Goal: Task Accomplishment & Management: Use online tool/utility

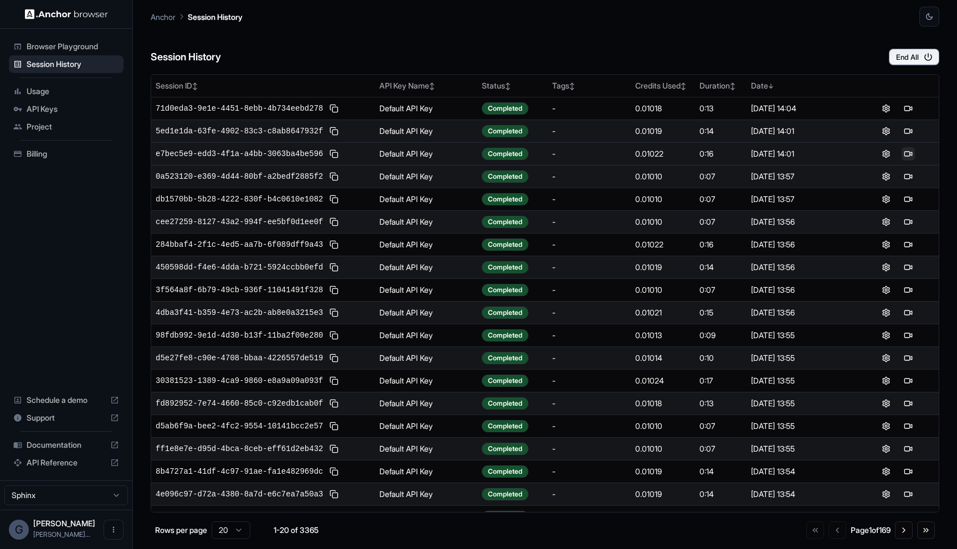
click at [909, 153] on button at bounding box center [907, 153] width 13 height 13
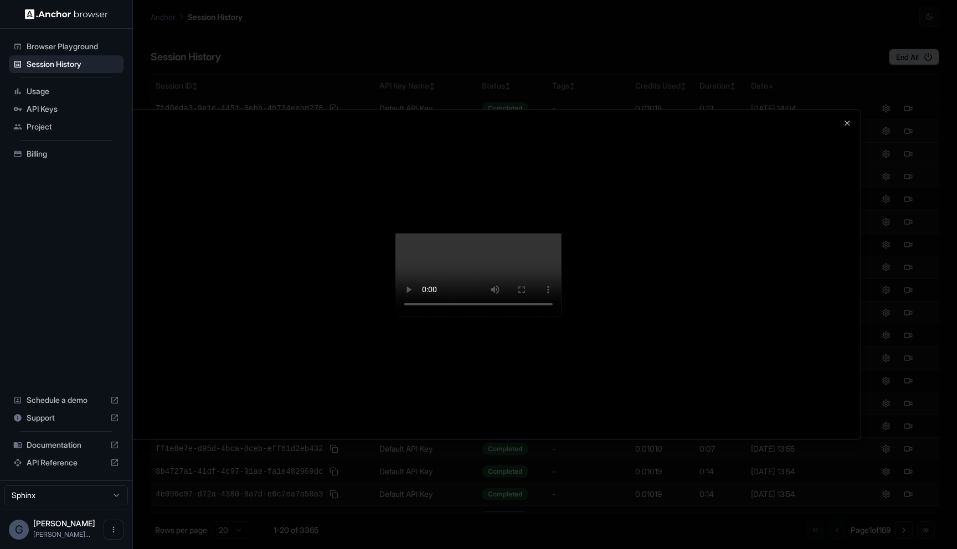
click at [561, 316] on video at bounding box center [478, 274] width 166 height 83
click at [849, 118] on icon "button" at bounding box center [847, 122] width 9 height 9
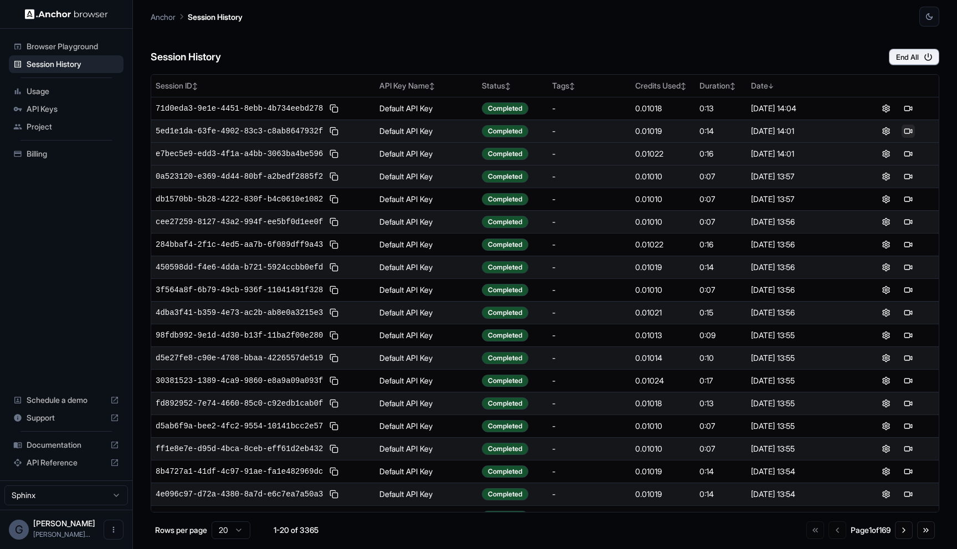
click at [905, 133] on button at bounding box center [907, 131] width 13 height 13
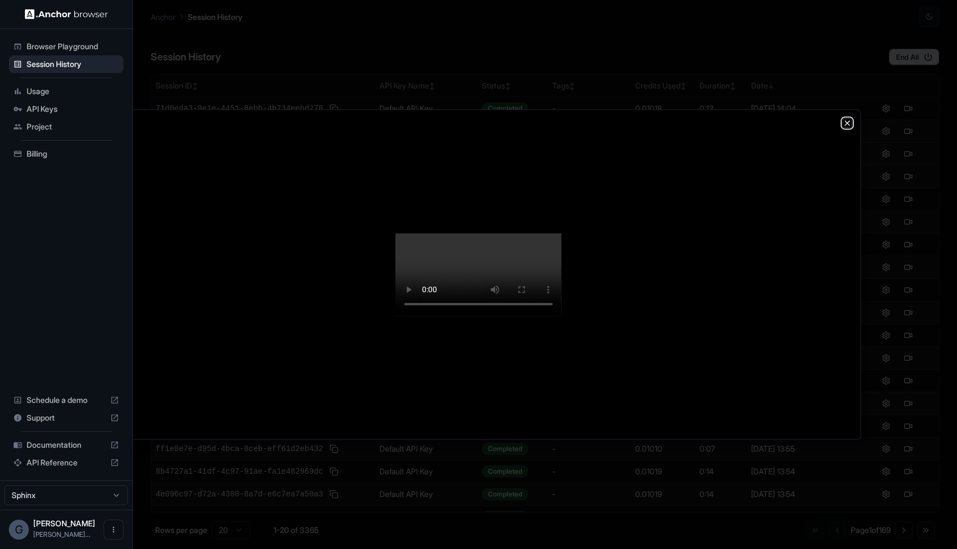
click at [849, 118] on icon "button" at bounding box center [847, 122] width 9 height 9
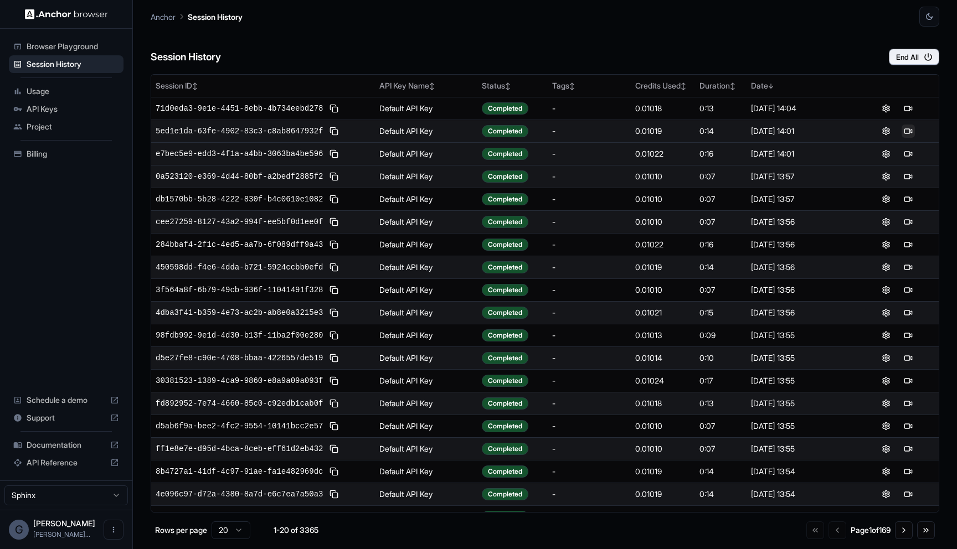
click at [908, 128] on button at bounding box center [907, 131] width 13 height 13
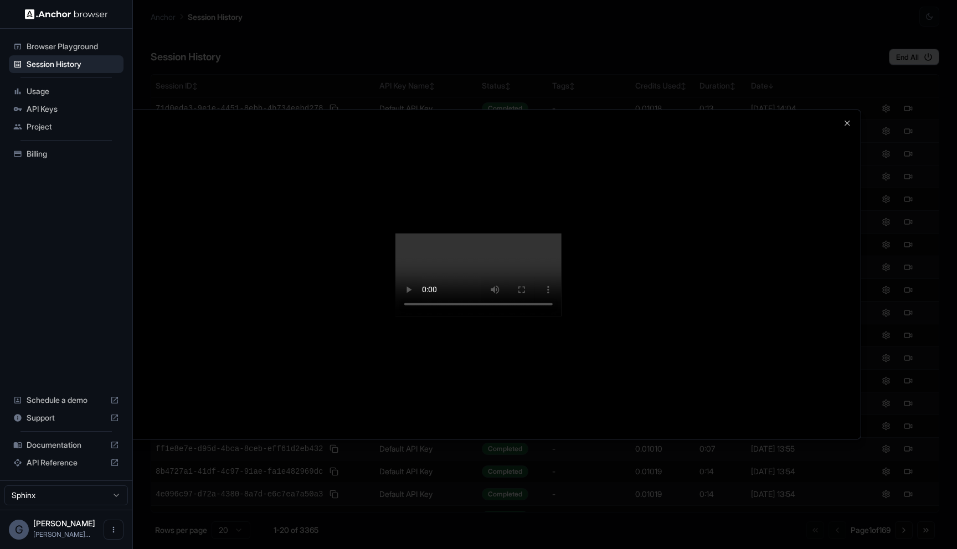
click at [428, 295] on video at bounding box center [478, 274] width 166 height 83
click at [844, 118] on icon "button" at bounding box center [847, 122] width 9 height 9
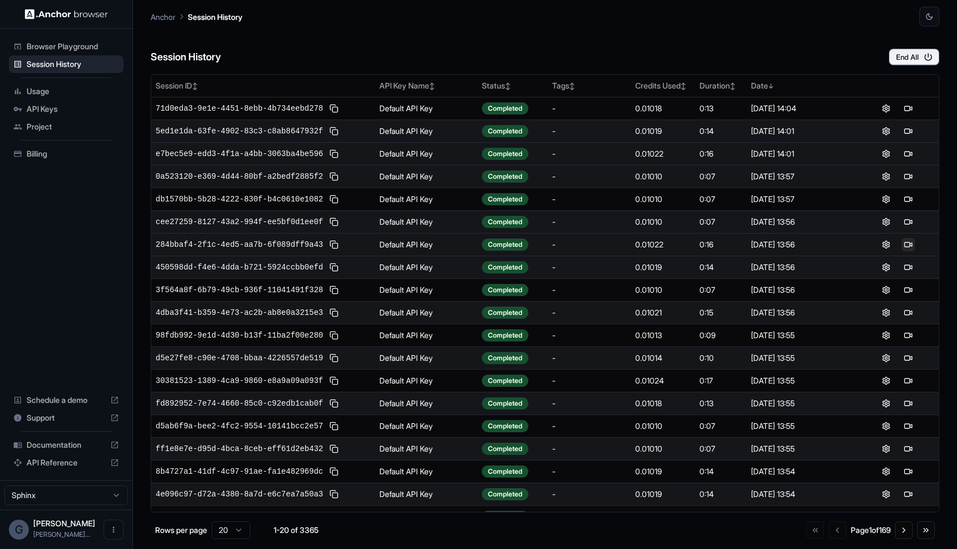
click at [910, 244] on button at bounding box center [907, 244] width 13 height 13
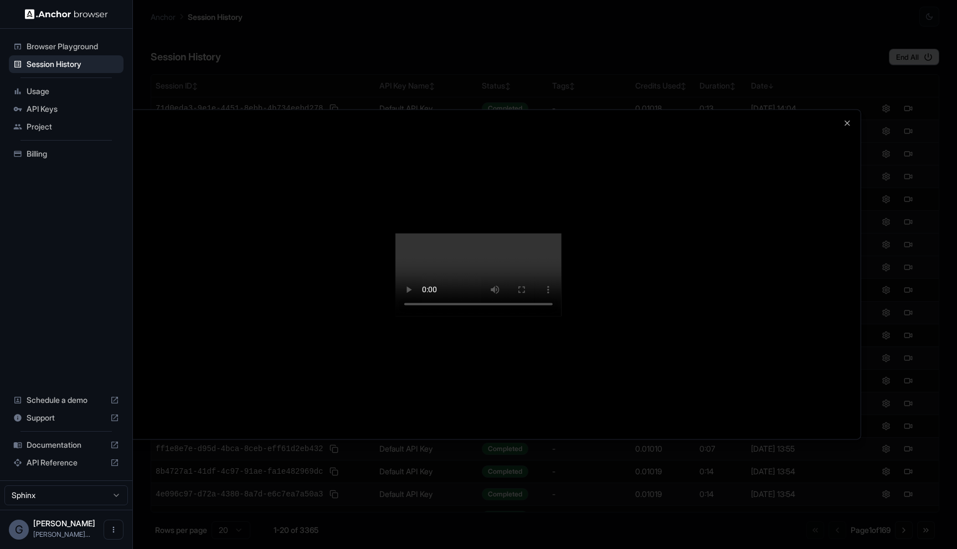
click at [561, 316] on video at bounding box center [478, 274] width 166 height 83
click at [843, 118] on icon "button" at bounding box center [847, 122] width 9 height 9
